Goal: Transaction & Acquisition: Obtain resource

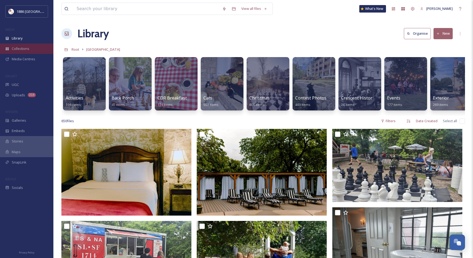
click at [26, 48] on span "Collections" at bounding box center [21, 48] width 18 height 5
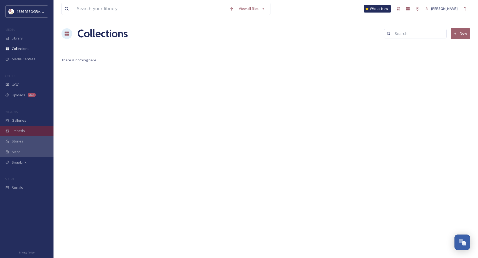
click at [27, 129] on div "Embeds" at bounding box center [26, 131] width 53 height 10
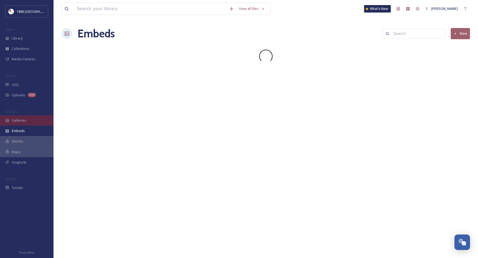
click at [22, 119] on span "Galleries" at bounding box center [19, 120] width 14 height 5
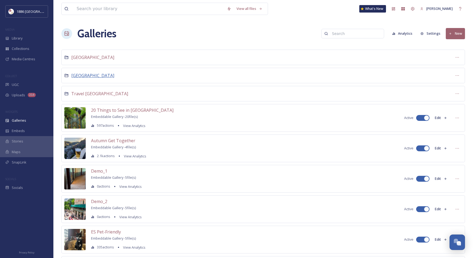
click at [96, 76] on span "[GEOGRAPHIC_DATA]" at bounding box center [92, 76] width 43 height 6
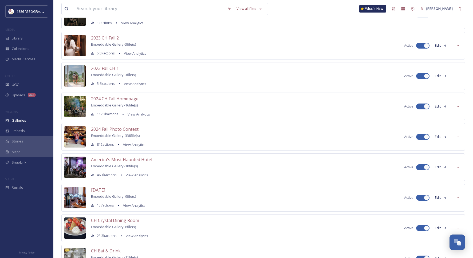
scroll to position [83, 0]
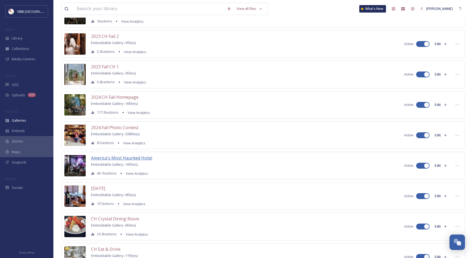
click at [132, 158] on span "America's Most Haunted Hotel" at bounding box center [121, 158] width 61 height 6
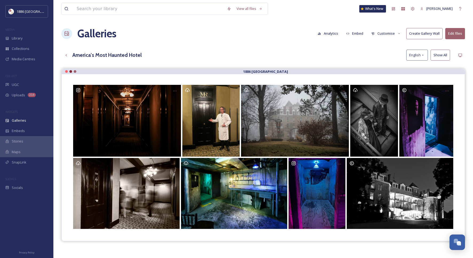
click at [356, 34] on button "Embed" at bounding box center [355, 33] width 23 height 10
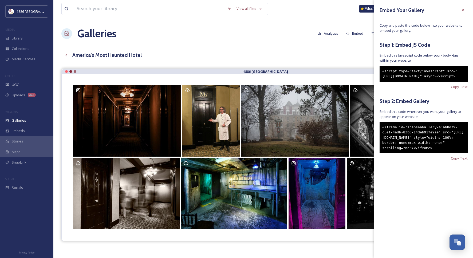
click at [406, 81] on div "<script type="text/javascript" src="[URL][DOMAIN_NAME]" async></script>" at bounding box center [424, 74] width 88 height 16
click at [456, 90] on span "Copy Text" at bounding box center [459, 86] width 17 height 5
click at [455, 176] on div "Embed Your Gallery Copy and paste the code below into your website to embed you…" at bounding box center [424, 91] width 99 height 183
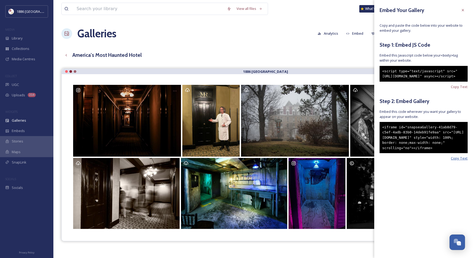
click at [458, 161] on span "Copy Text" at bounding box center [459, 158] width 17 height 5
click at [464, 90] on span "Copy Text" at bounding box center [459, 86] width 17 height 5
